Goal: Task Accomplishment & Management: Use online tool/utility

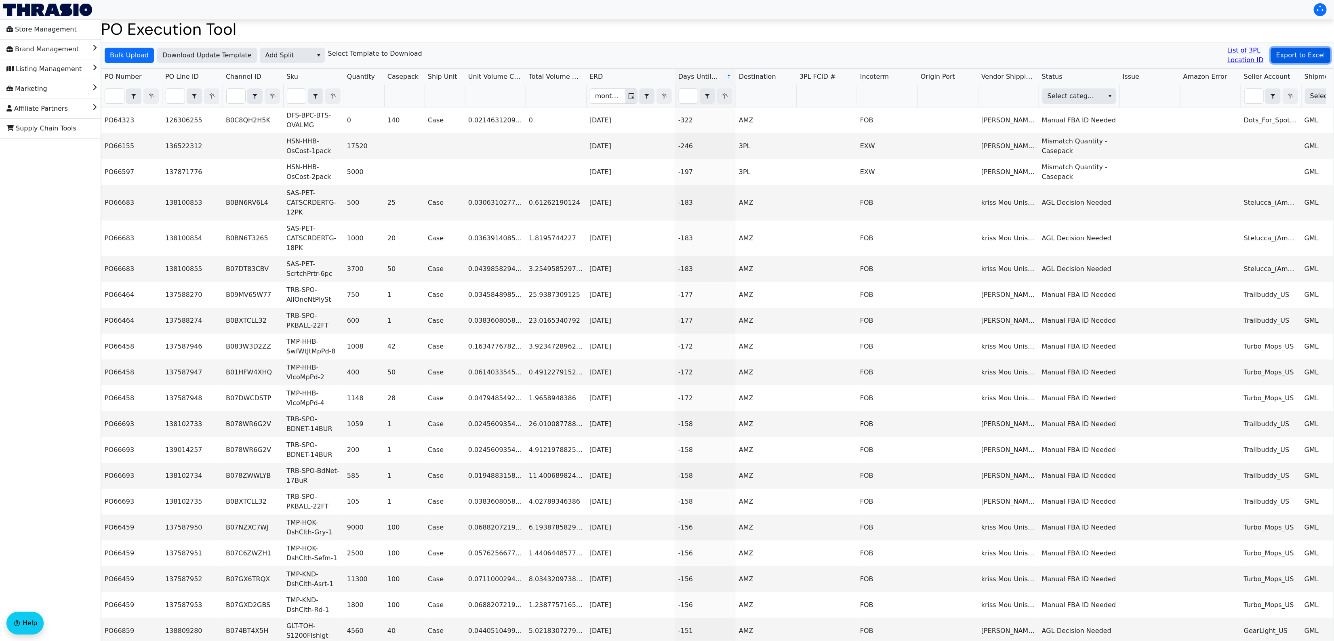
click at [1285, 50] on span "Export to Excel" at bounding box center [1300, 55] width 49 height 10
click at [130, 59] on span "Bulk Upload" at bounding box center [129, 55] width 39 height 10
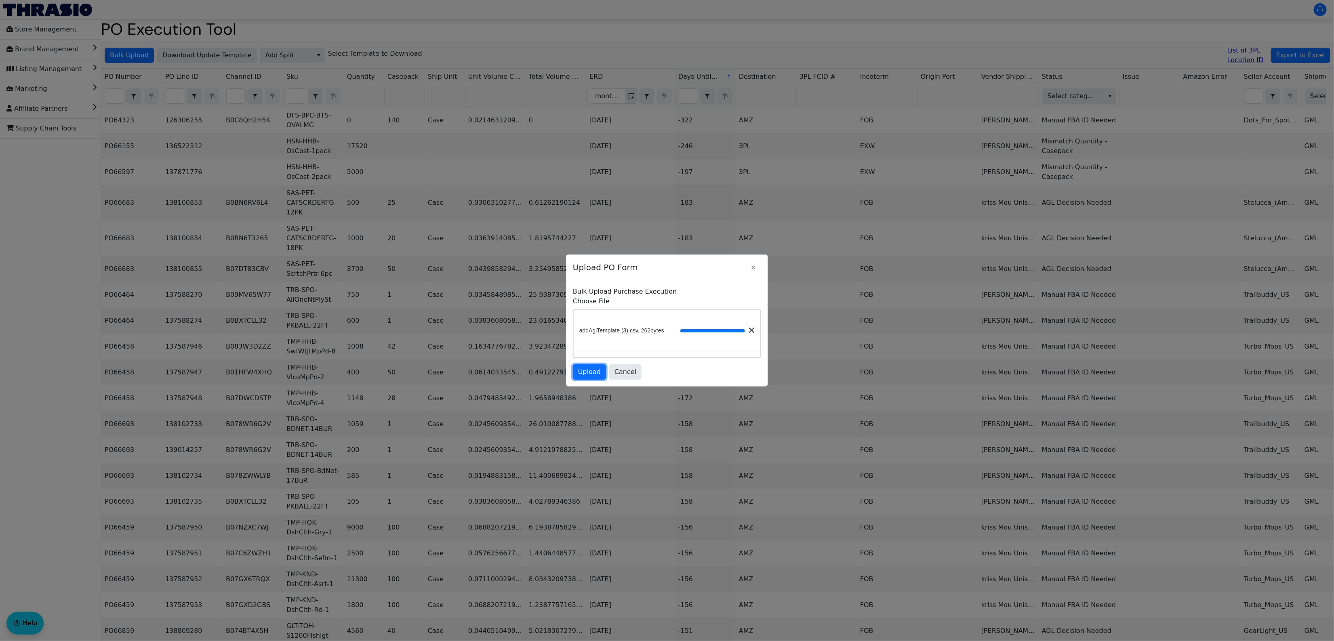
click at [588, 372] on span "Upload" at bounding box center [589, 372] width 23 height 10
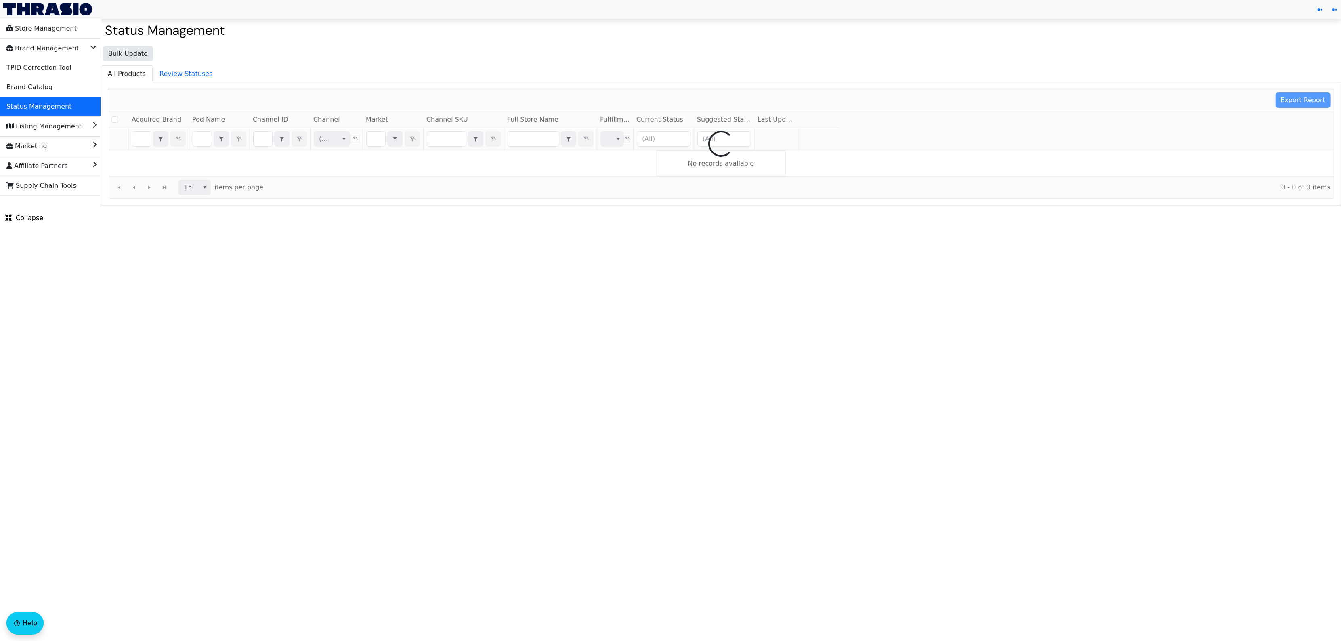
checkbox input "false"
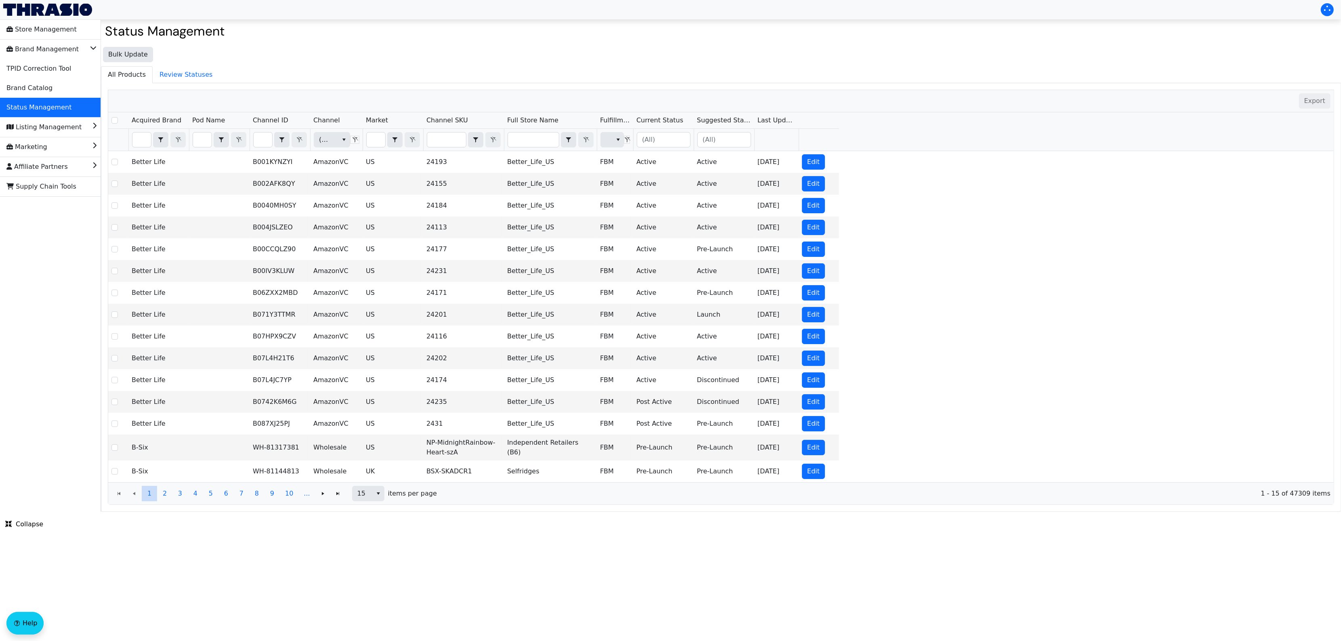
click at [395, 62] on div "Bulk Update All Products Review Statuses Export Acquired Brand Pod Name Channel…" at bounding box center [721, 277] width 1240 height 469
click at [290, 44] on div "Bulk Update All Products Review Statuses Export Acquired Brand Pod Name Channel…" at bounding box center [721, 277] width 1240 height 469
click at [265, 141] on input "Filter" at bounding box center [263, 139] width 19 height 15
type input "B0DNHQPX15"
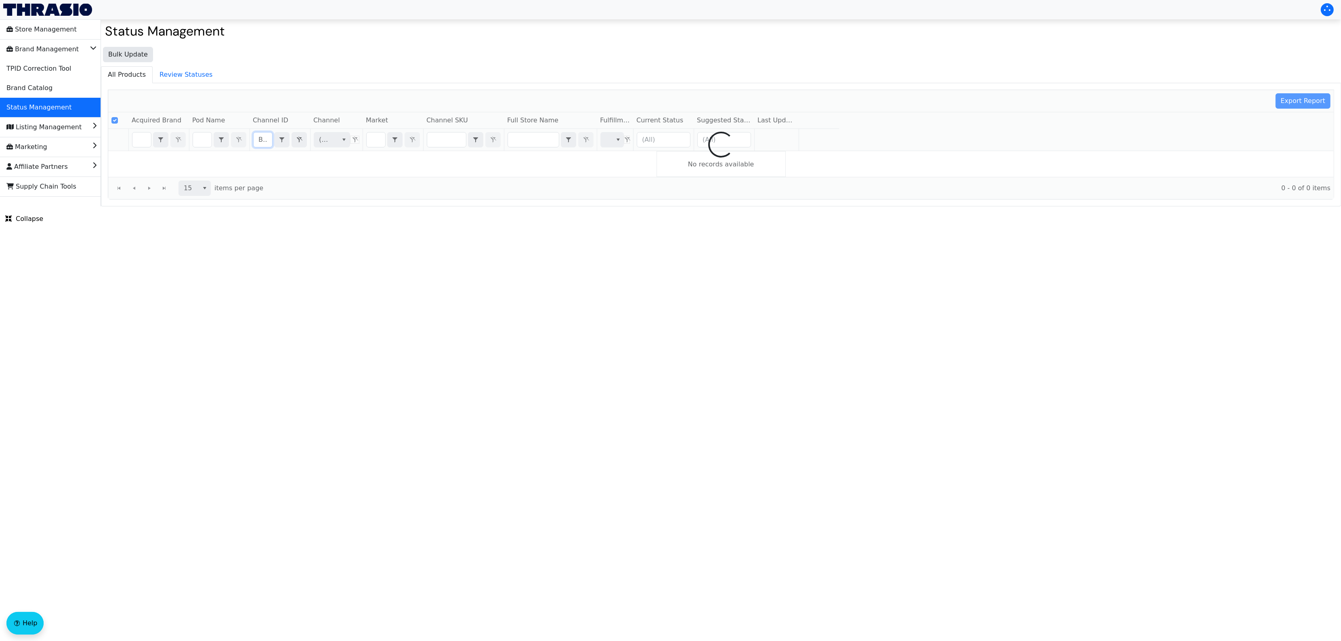
scroll to position [0, 35]
checkbox input "false"
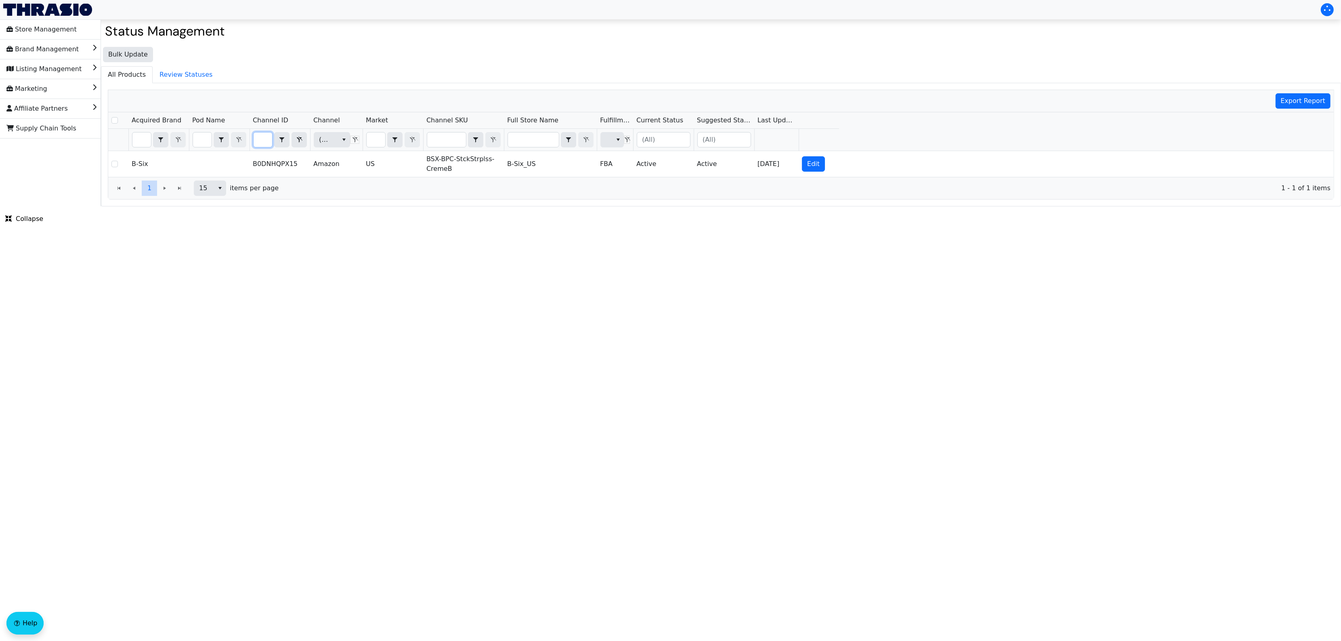
click at [538, 206] on html "Store Management Brand Management Listing Management Marketing Affiliate Partne…" at bounding box center [670, 103] width 1341 height 206
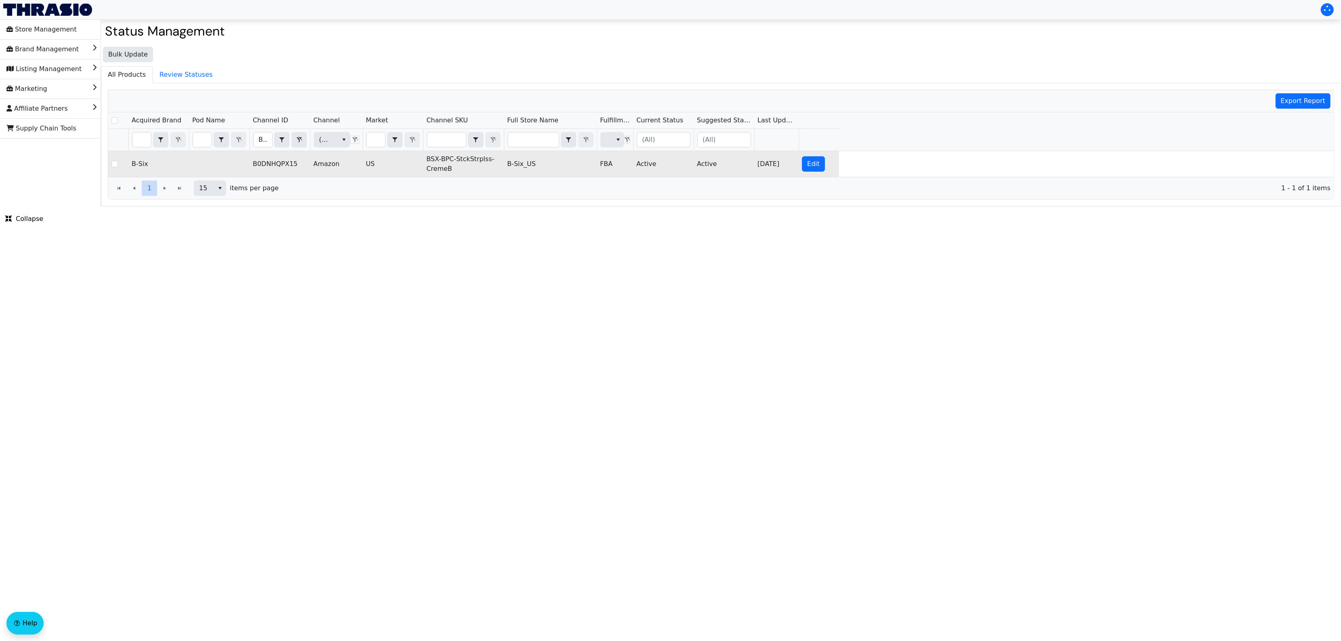
click at [439, 159] on td "BSX-BPC-StckStrplss-CremeB" at bounding box center [463, 164] width 81 height 26
copy td "BSX-BPC-StckStrplss-CremeB"
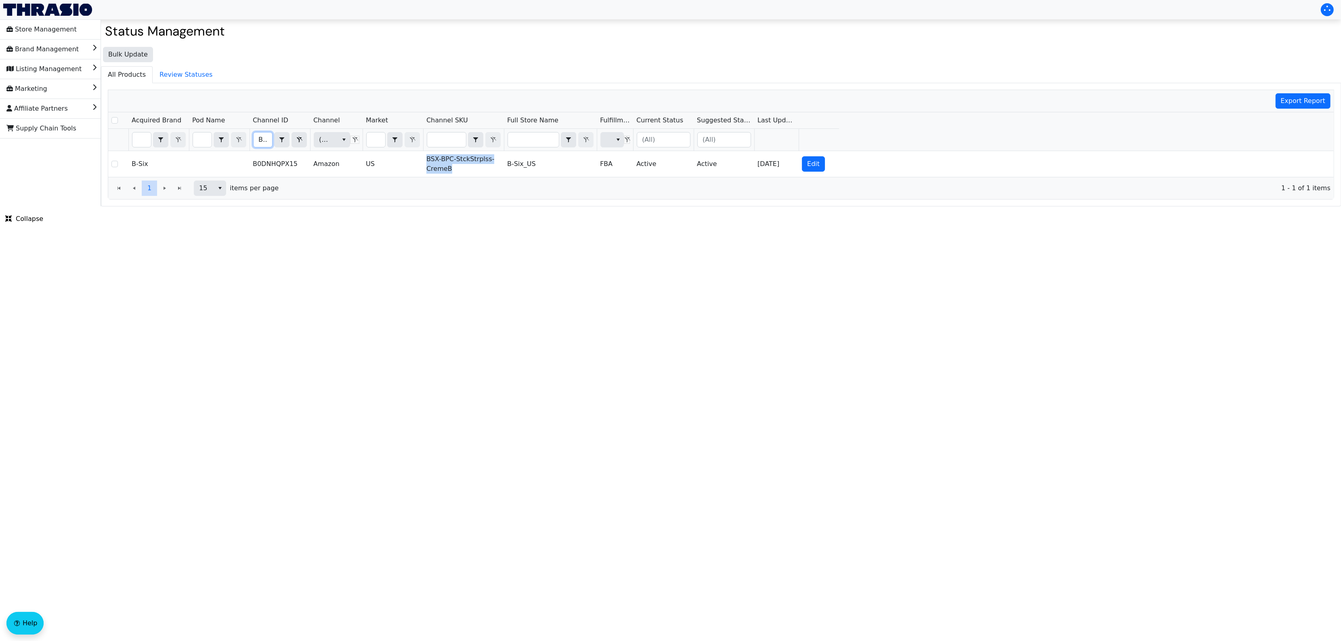
click at [265, 140] on input "B0DNHQPX15" at bounding box center [263, 139] width 19 height 15
type input "B0DNJKZ5HZ"
checkbox input "true"
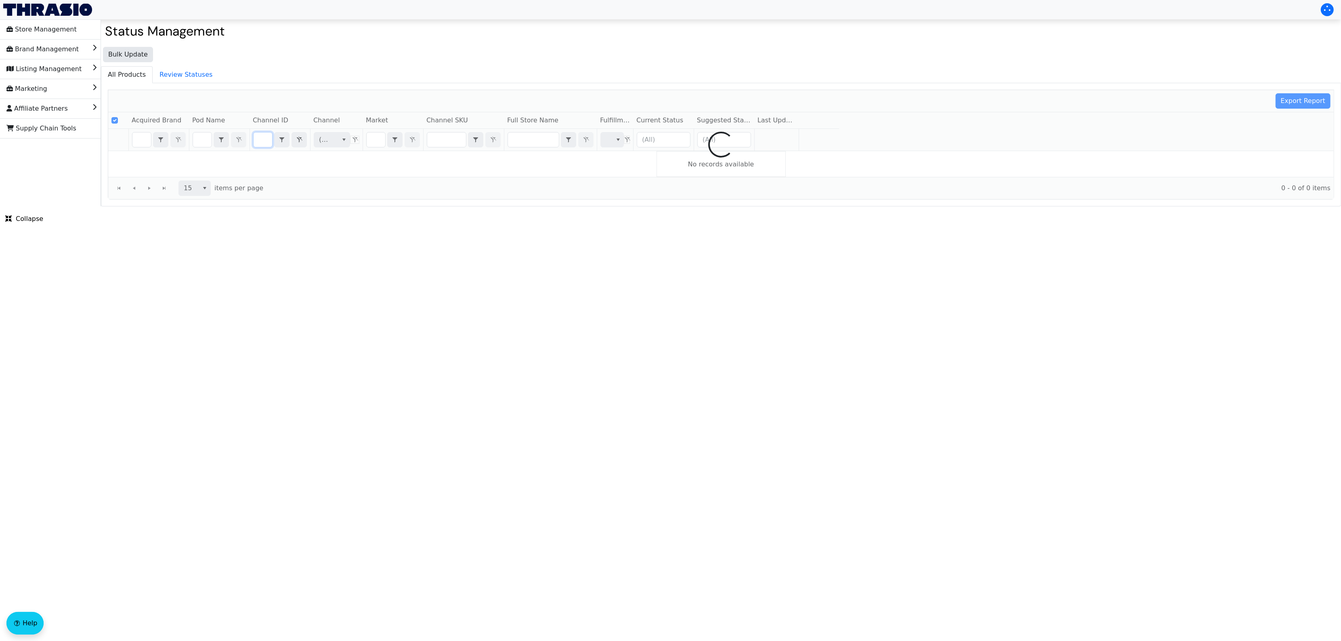
type input "B0DNJKZ5HZ"
click at [474, 206] on html "Store Management Brand Management Listing Management Marketing Affiliate Partne…" at bounding box center [670, 103] width 1341 height 206
checkbox input "false"
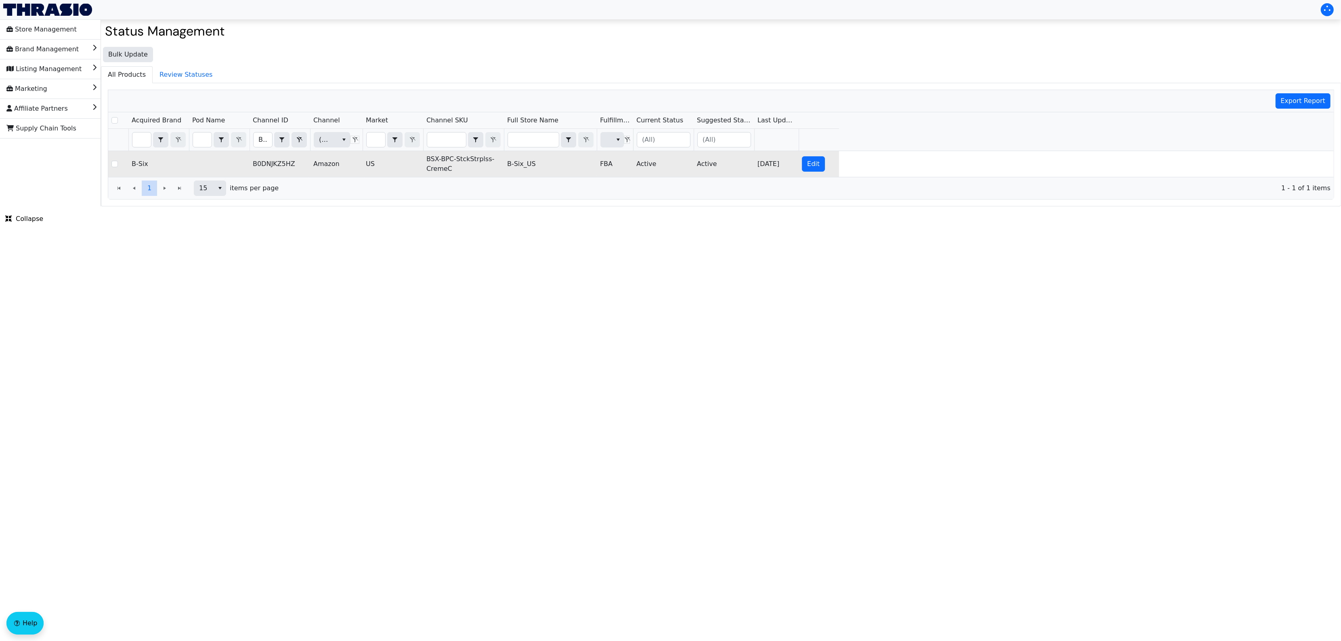
click at [469, 161] on td "BSX-BPC-StckStrplss-CremeC" at bounding box center [463, 164] width 81 height 26
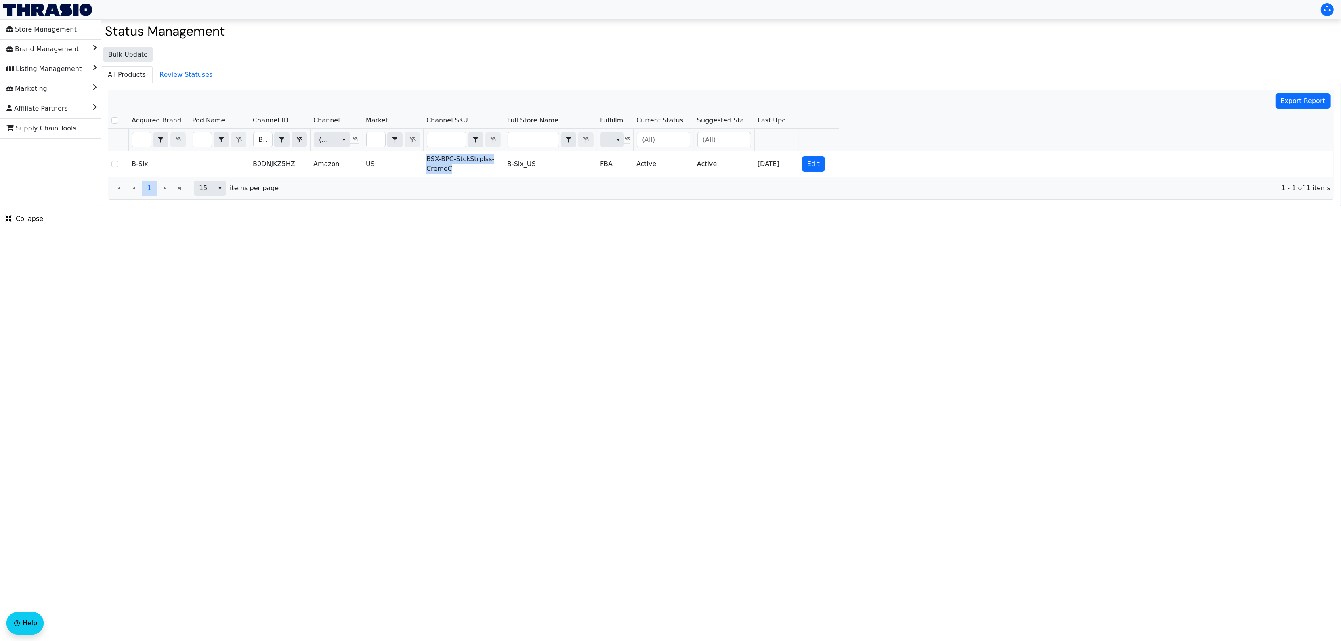
copy td "BSX-BPC-StckStrplss-CremeC"
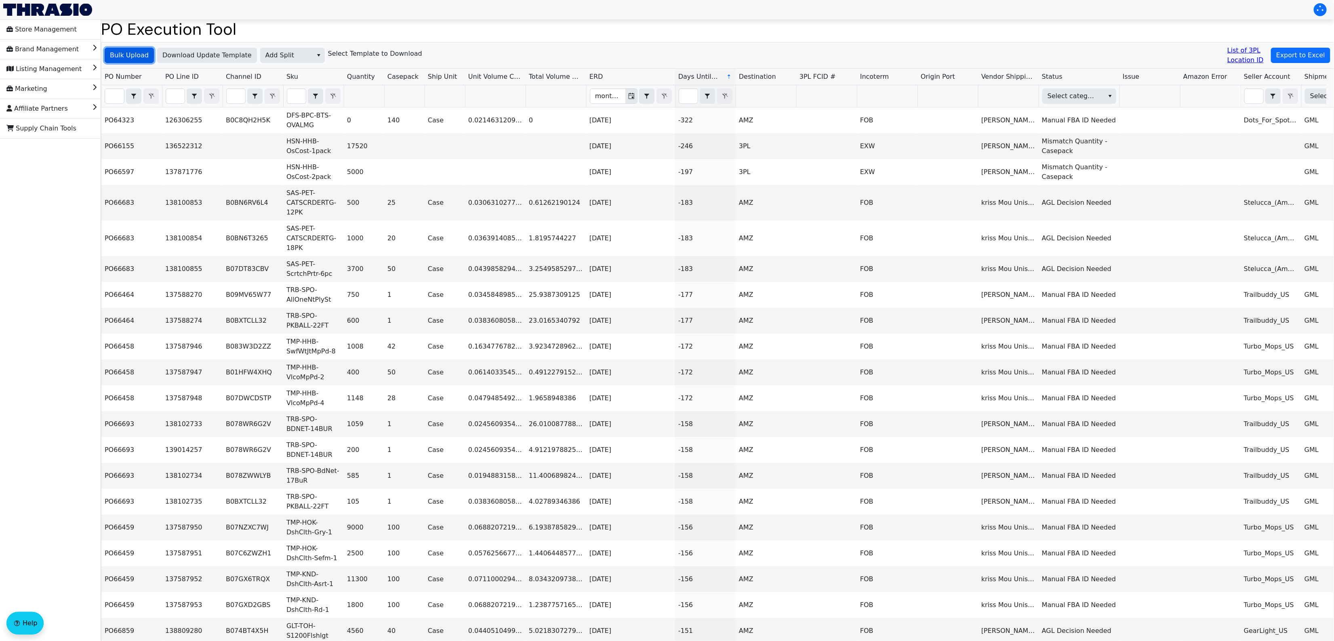
click at [130, 54] on span "Bulk Upload" at bounding box center [129, 55] width 39 height 10
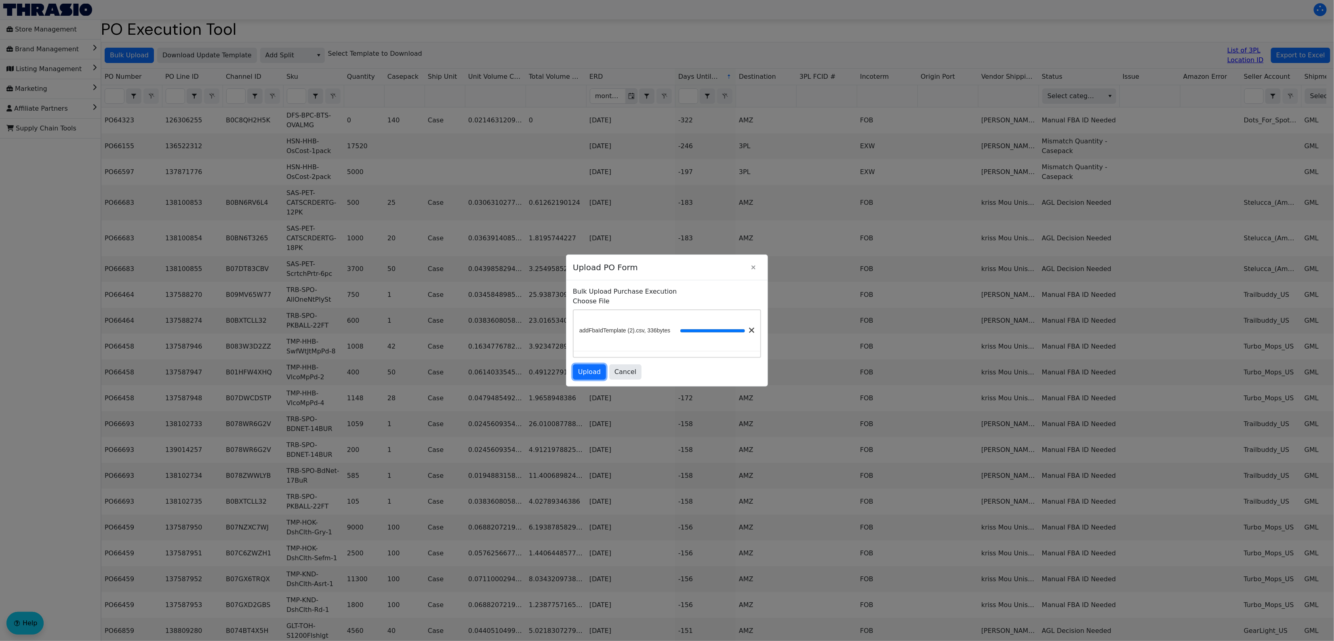
click at [598, 372] on span "Upload" at bounding box center [589, 372] width 23 height 10
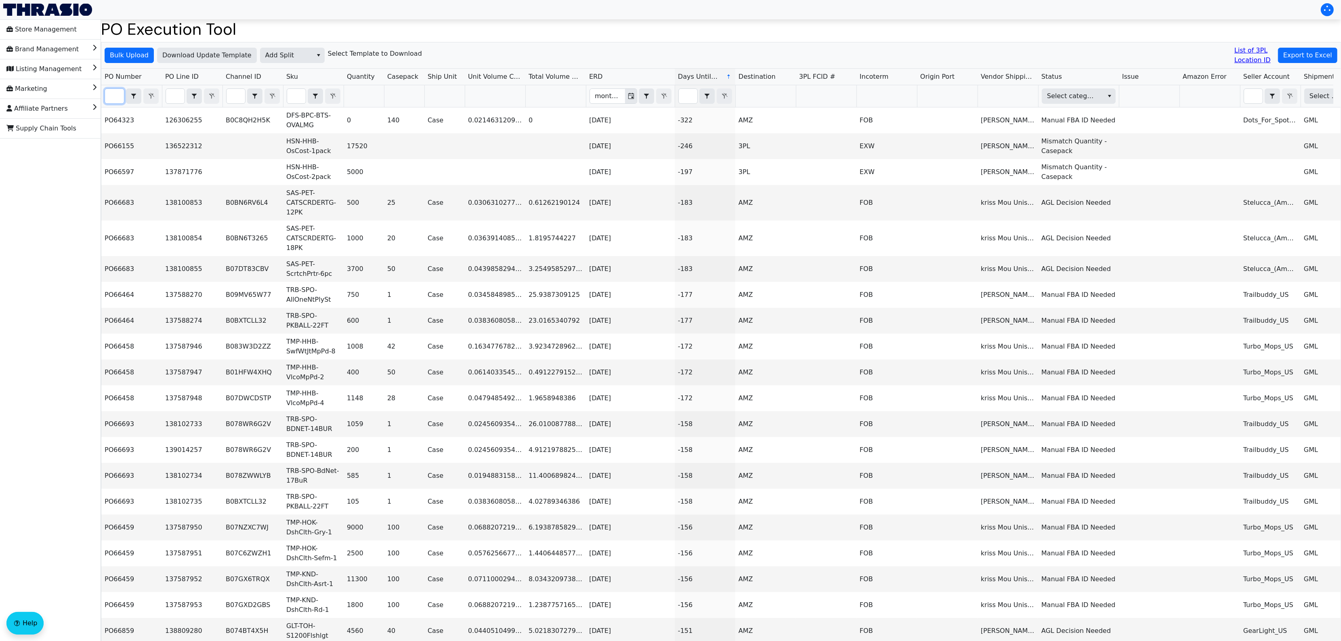
click at [109, 94] on input "Filter" at bounding box center [114, 96] width 19 height 15
paste input "PO67156"
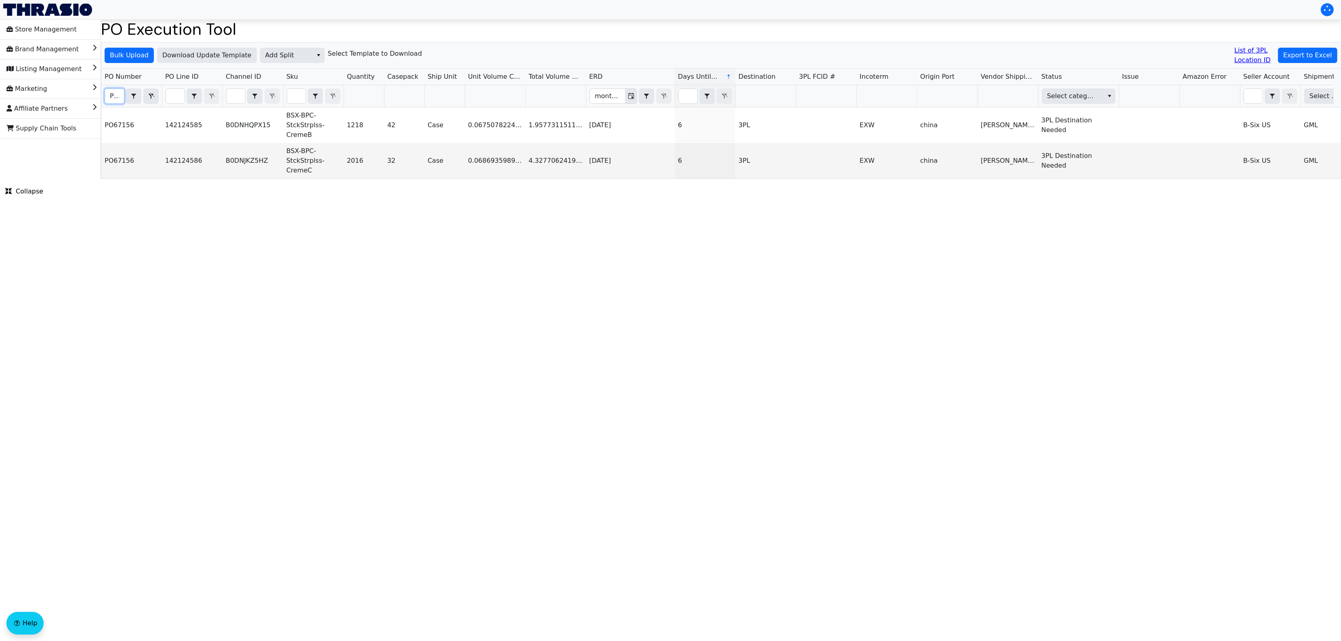
scroll to position [0, 19]
type input "PO67156"
click at [1051, 179] on html "Store Management Brand Management Listing Management Marketing Affiliate Partne…" at bounding box center [670, 89] width 1341 height 179
